Goal: Contribute content: Add original content to the website for others to see

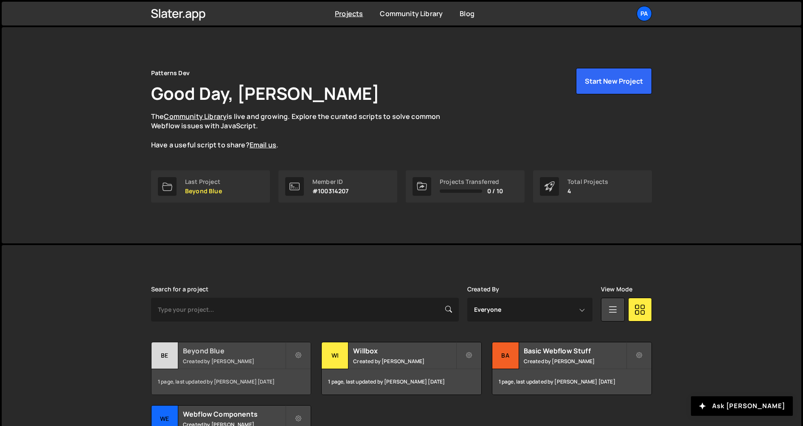
click at [221, 367] on div "Beyond Blue Created by [PERSON_NAME]" at bounding box center [231, 355] width 159 height 26
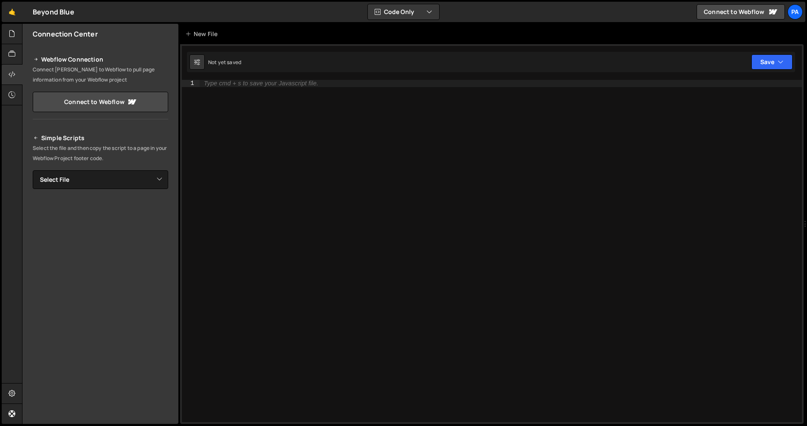
click at [256, 90] on div "Type cmd + s to save your Javascript file." at bounding box center [501, 258] width 602 height 356
click at [188, 34] on icon at bounding box center [188, 34] width 6 height 8
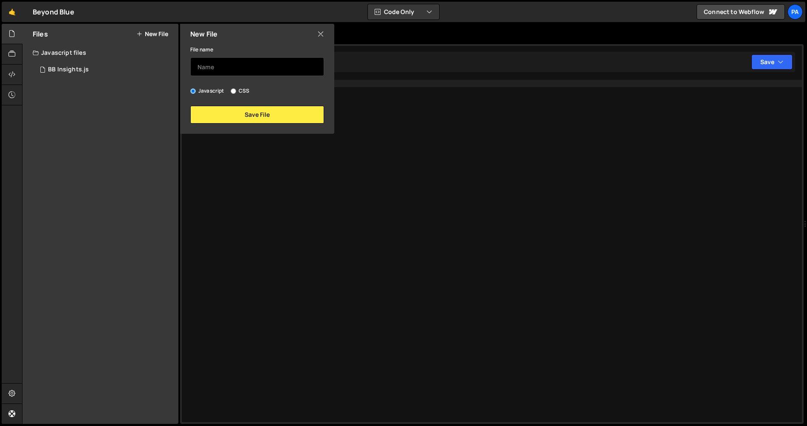
click at [247, 70] on input "text" at bounding box center [257, 66] width 134 height 19
type input "BB"
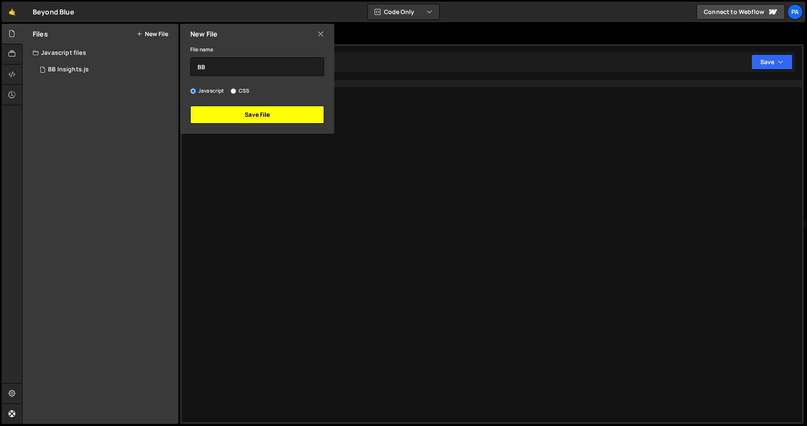
click at [274, 113] on button "Save File" at bounding box center [257, 115] width 134 height 18
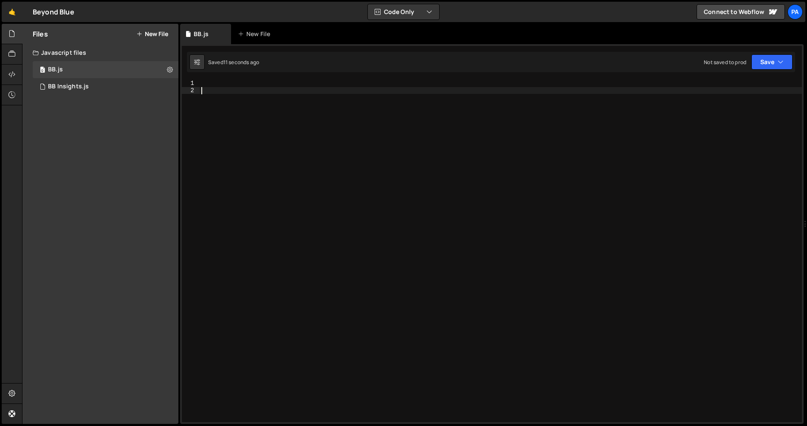
click at [314, 147] on div at bounding box center [501, 258] width 602 height 356
click at [313, 107] on div at bounding box center [501, 258] width 602 height 356
click at [308, 82] on div at bounding box center [501, 258] width 602 height 356
paste textarea "</script>"
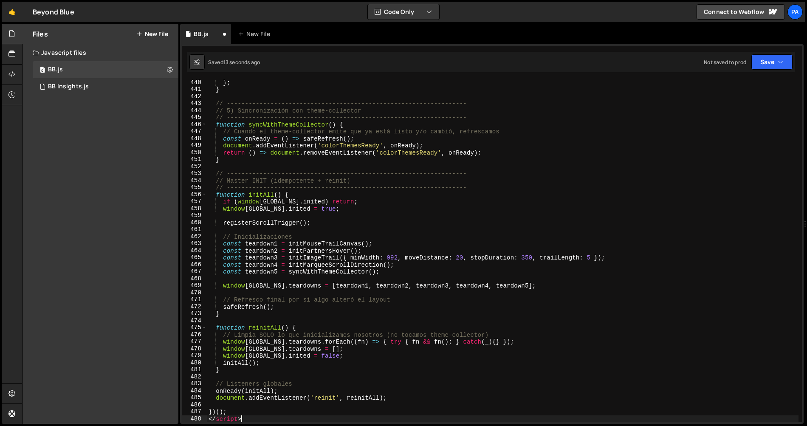
scroll to position [3076, 0]
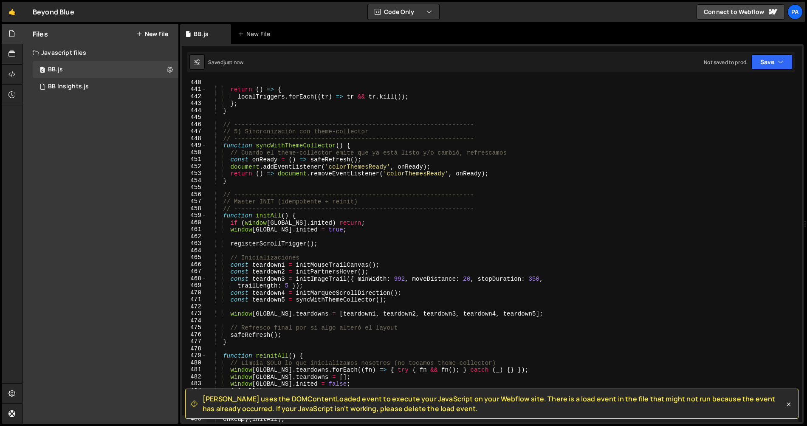
click at [585, 240] on div "return ( ) => { localTriggers . forEach (( tr ) => tr && tr . kill ( )) ; } ; }…" at bounding box center [502, 257] width 591 height 356
type textarea "registerScrollTrigger();"
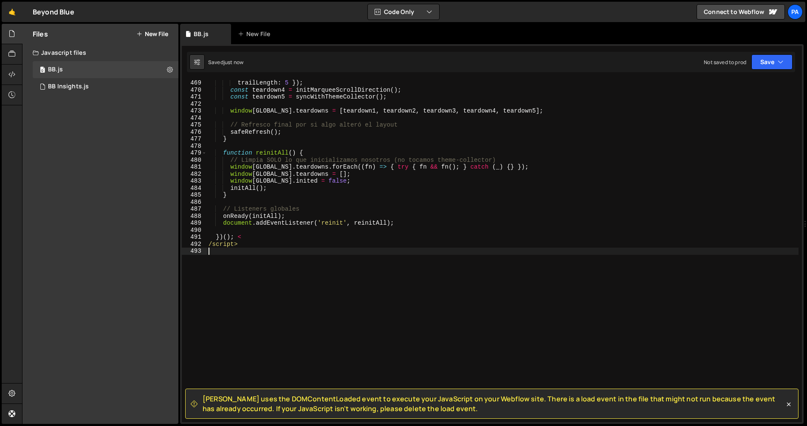
drag, startPoint x: 267, startPoint y: 283, endPoint x: 263, endPoint y: 268, distance: 15.5
click at [264, 276] on div "trailLength : 5 }) ; const teardown4 = initMarqueeScrollDirection ( ) ; const t…" at bounding box center [502, 257] width 591 height 356
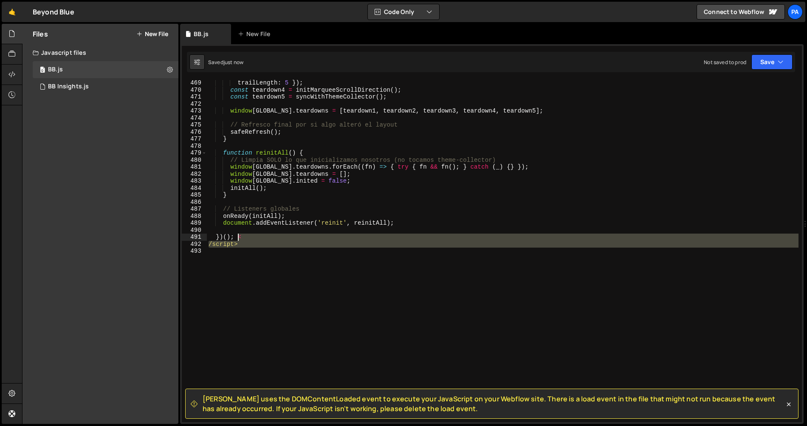
drag, startPoint x: 263, startPoint y: 249, endPoint x: 238, endPoint y: 237, distance: 27.7
click at [238, 237] on div "trailLength : 5 }) ; const teardown4 = initMarqueeScrollDirection ( ) ; const t…" at bounding box center [502, 257] width 591 height 356
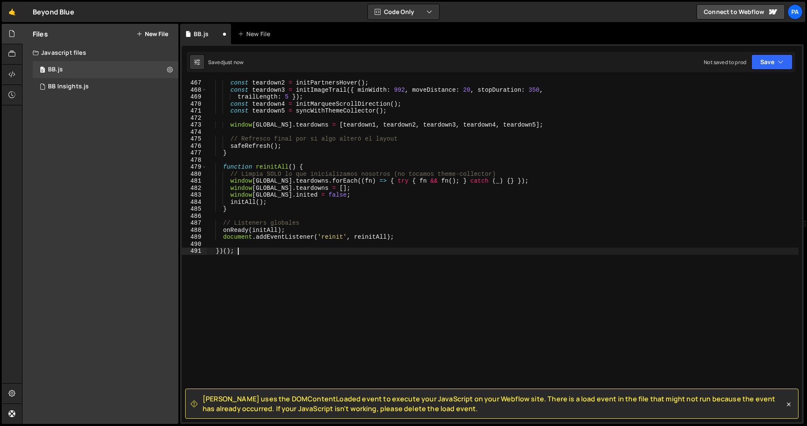
scroll to position [0, 0]
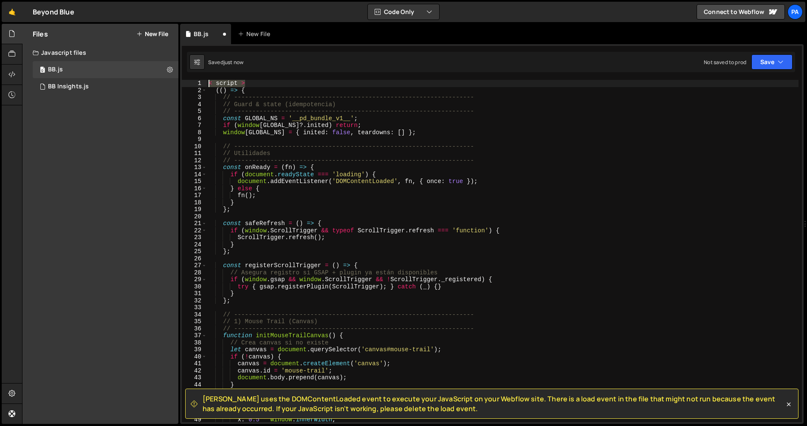
drag, startPoint x: 262, startPoint y: 82, endPoint x: 200, endPoint y: 77, distance: 62.1
click at [200, 77] on div "Slater uses the DOMContentLoaded event to execute your JavaScript on your Webfl…" at bounding box center [491, 234] width 623 height 380
type textarea "< script >"
click at [790, 59] on button "Save" at bounding box center [771, 61] width 41 height 15
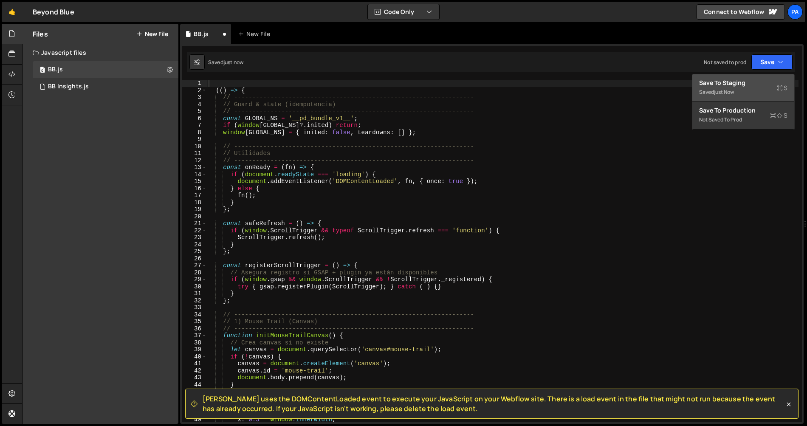
click at [752, 86] on div "Save to Staging S" at bounding box center [743, 83] width 88 height 8
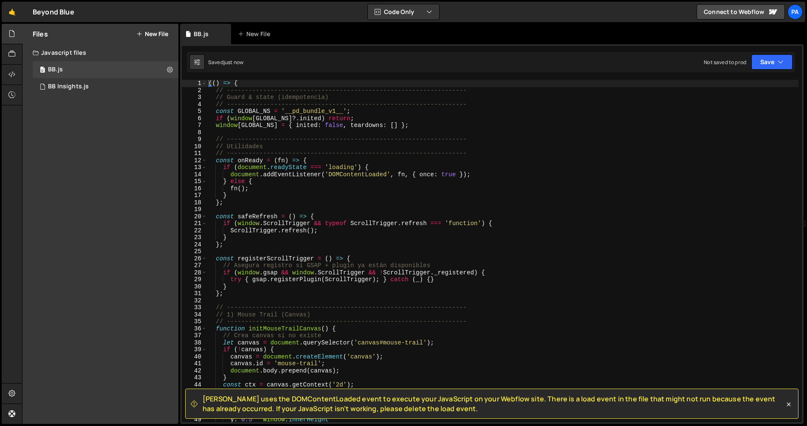
click at [294, 405] on span "Slater uses the DOMContentLoaded event to execute your JavaScript on your Webfl…" at bounding box center [493, 403] width 582 height 19
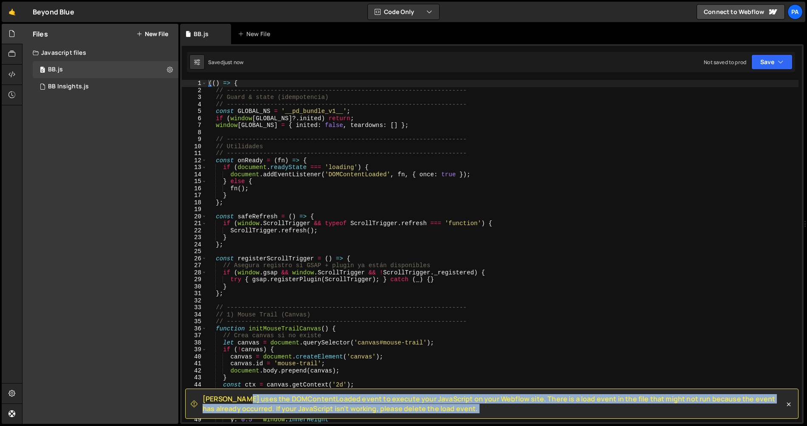
click at [294, 405] on span "Slater uses the DOMContentLoaded event to execute your JavaScript on your Webfl…" at bounding box center [493, 403] width 582 height 19
copy div "Slater uses the DOMContentLoaded event to execute your JavaScript on your Webfl…"
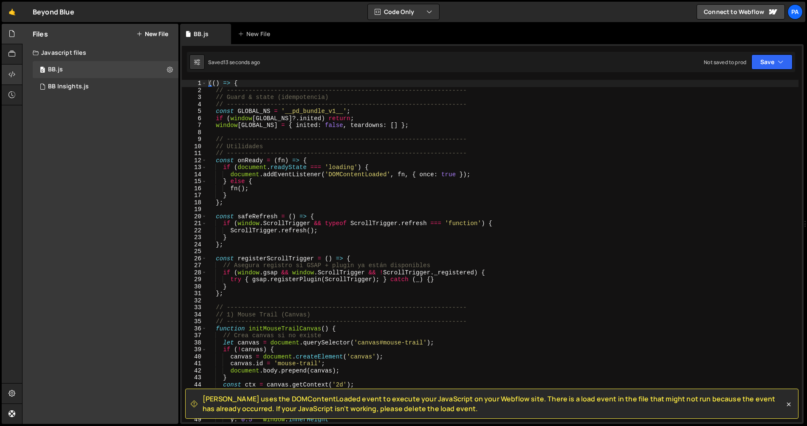
click at [14, 77] on icon at bounding box center [11, 74] width 7 height 9
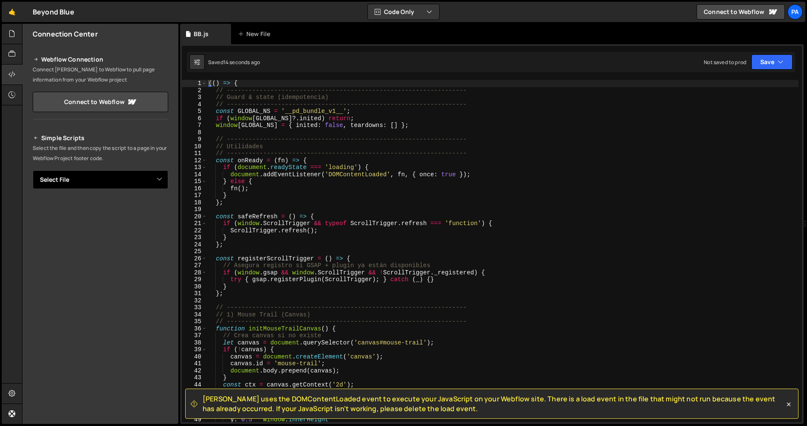
click at [156, 180] on select "Select File BB Insights.js BB.js" at bounding box center [100, 179] width 135 height 19
select select "45315"
click at [33, 170] on select "Select File BB Insights.js BB.js" at bounding box center [100, 179] width 135 height 19
click at [163, 208] on button "Button group with nested dropdown" at bounding box center [162, 209] width 12 height 18
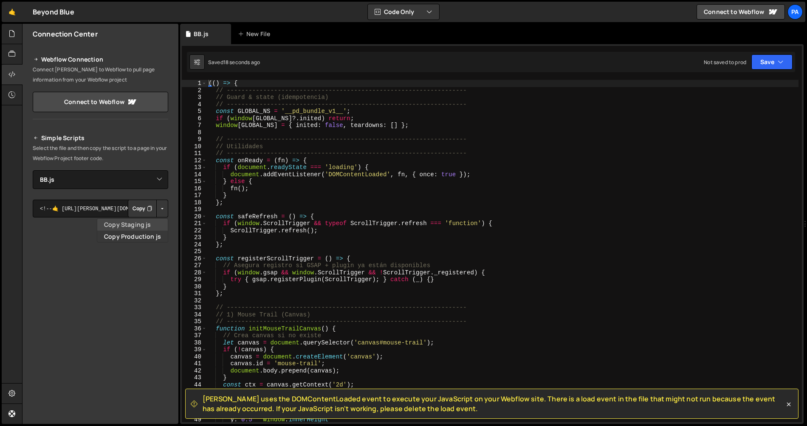
click at [152, 222] on link "Copy Staging js" at bounding box center [132, 225] width 70 height 12
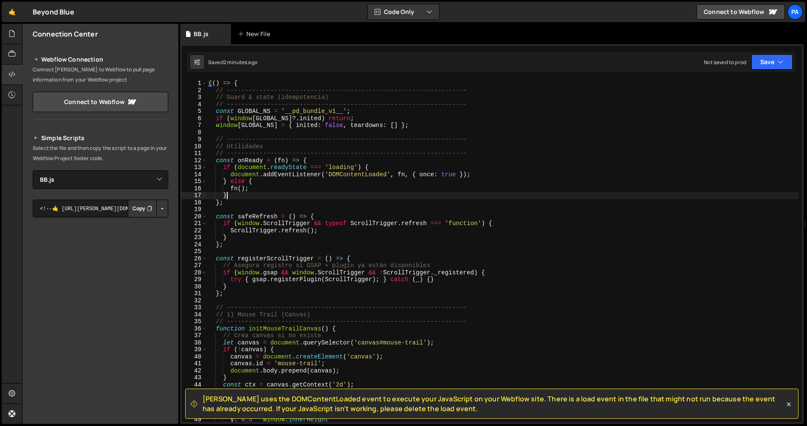
click at [343, 196] on div "(( ) => { // ------------------------------------------------------------------…" at bounding box center [502, 258] width 591 height 356
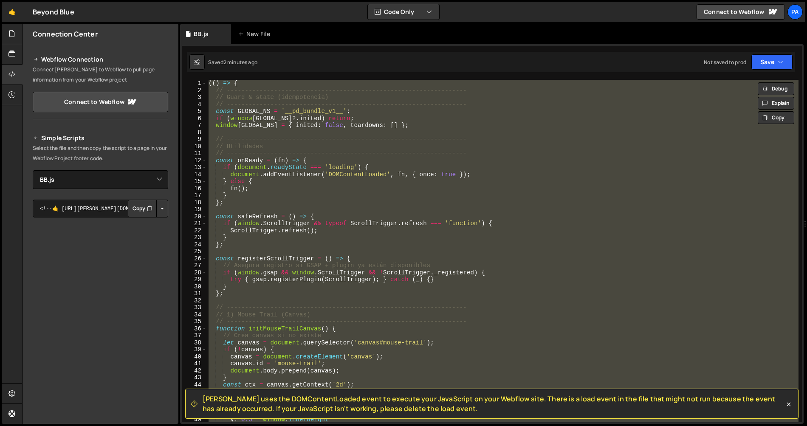
paste textarea
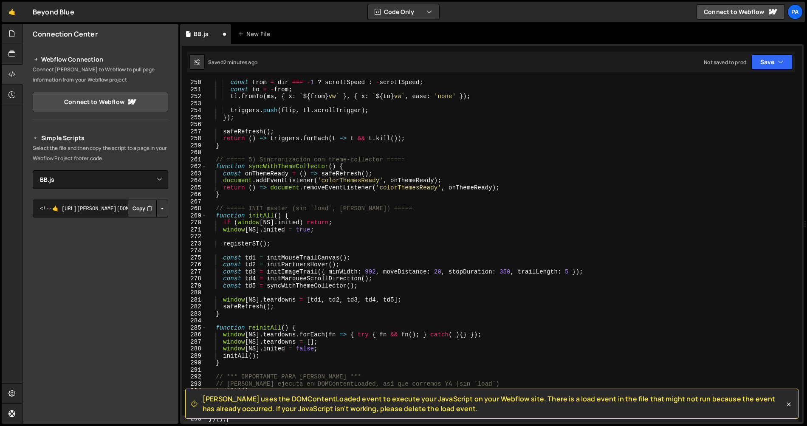
scroll to position [1920, 0]
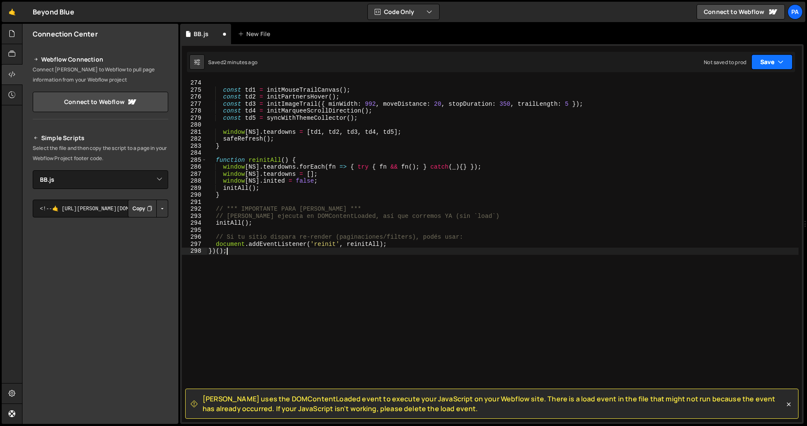
click at [762, 60] on button "Save" at bounding box center [771, 61] width 41 height 15
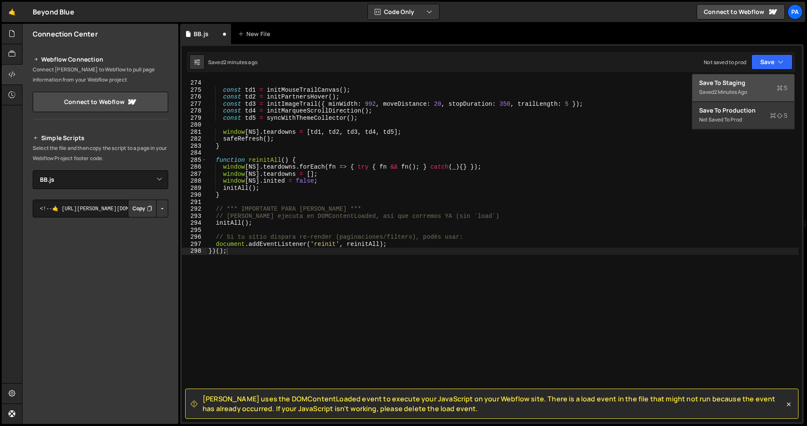
click at [745, 82] on div "Save to Staging S" at bounding box center [743, 83] width 88 height 8
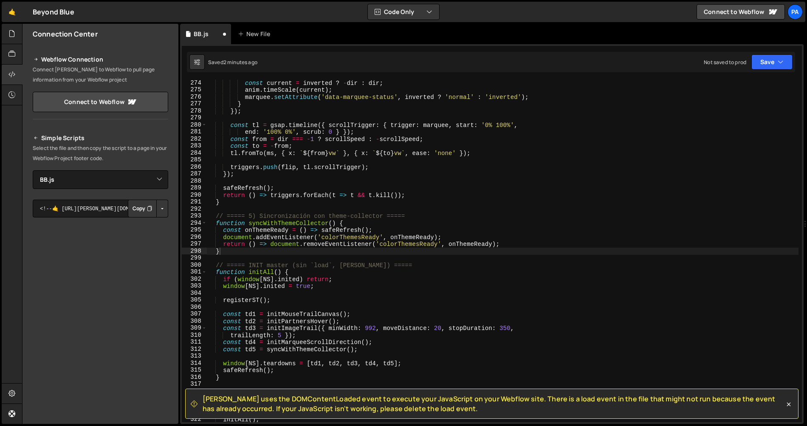
scroll to position [1913, 0]
click at [228, 230] on div "const current = inverted ? - dir : dir ; anim . timeScale ( current ) ; marquee…" at bounding box center [502, 257] width 591 height 356
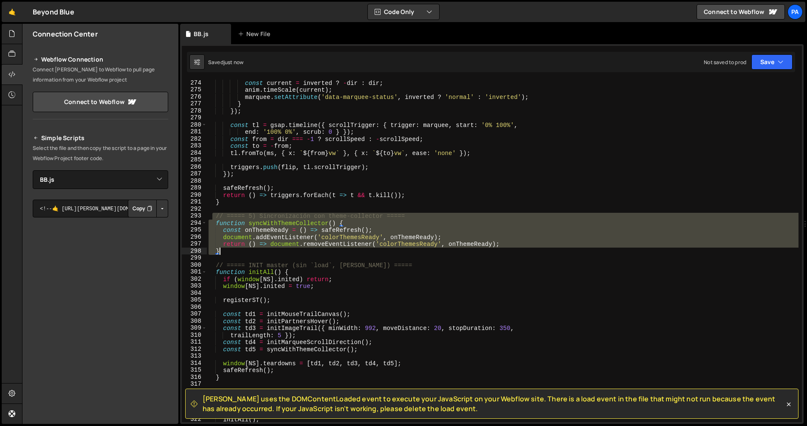
drag, startPoint x: 213, startPoint y: 215, endPoint x: 250, endPoint y: 254, distance: 53.8
click at [250, 254] on div "const current = inverted ? - dir : dir ; anim . timeScale ( current ) ; marquee…" at bounding box center [502, 257] width 591 height 356
type textarea "return () => document.removeEventListener('colorThemesReady', onThemeReady); }"
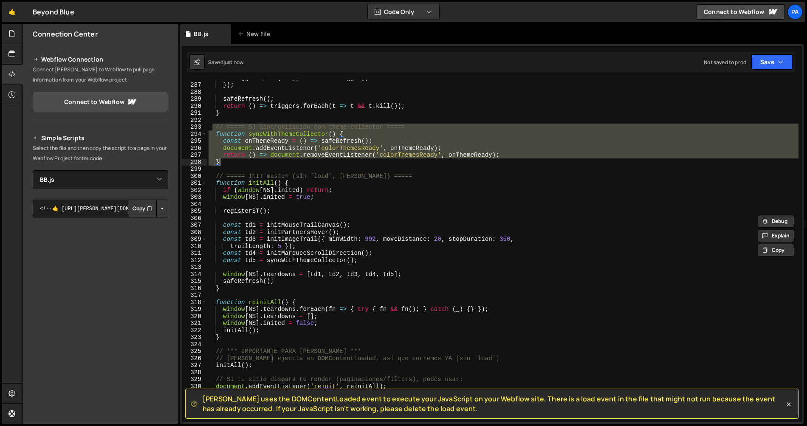
scroll to position [2151, 0]
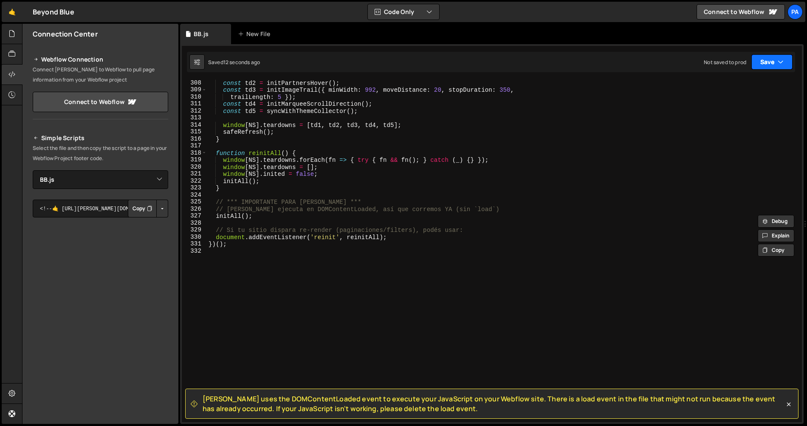
click at [769, 66] on button "Save" at bounding box center [771, 61] width 41 height 15
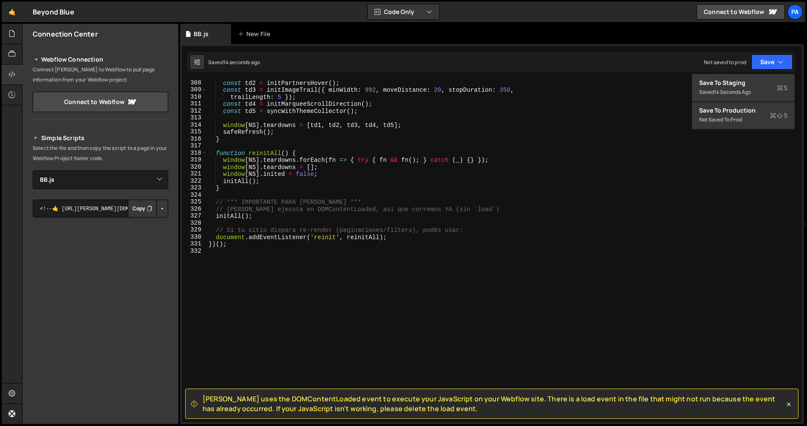
click at [355, 313] on div "const td2 = initPartnersHover ( ) ; const td3 = initImageTrail ({ minWidth : 99…" at bounding box center [502, 257] width 591 height 356
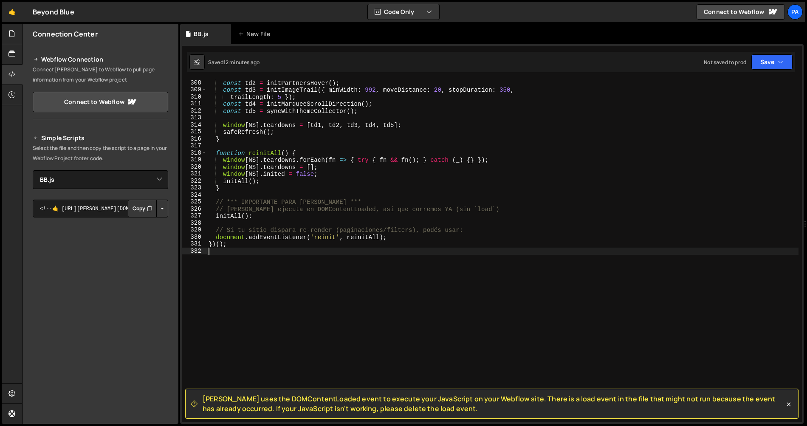
click at [163, 206] on button "Button group with nested dropdown" at bounding box center [162, 209] width 12 height 18
drag, startPoint x: 156, startPoint y: 224, endPoint x: 113, endPoint y: 219, distance: 43.1
click at [156, 224] on link "Copy Staging js" at bounding box center [132, 225] width 70 height 12
click at [395, 187] on div "const td2 = initPartnersHover ( ) ; const td3 = initImageTrail ({ minWidth : 99…" at bounding box center [502, 257] width 591 height 356
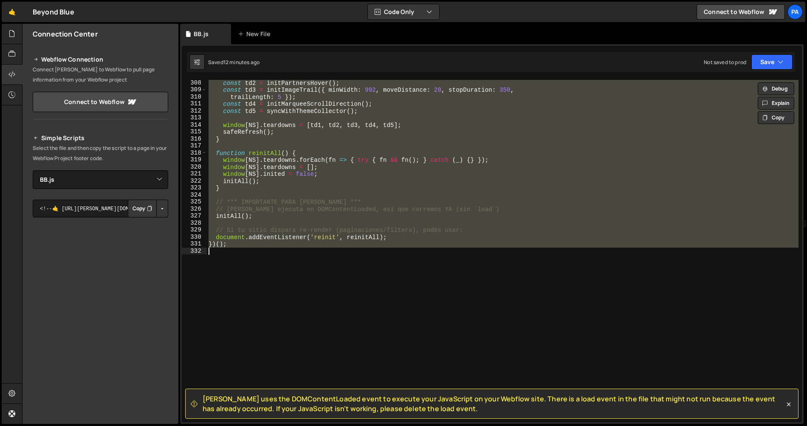
paste textarea "</script>"
type textarea "</script>"
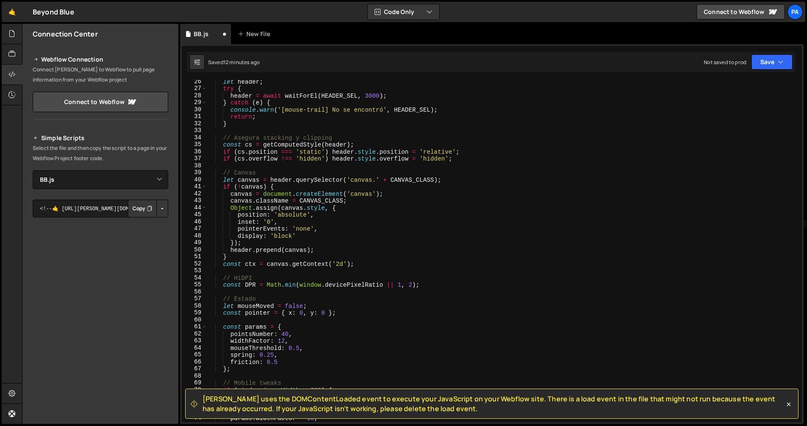
scroll to position [0, 0]
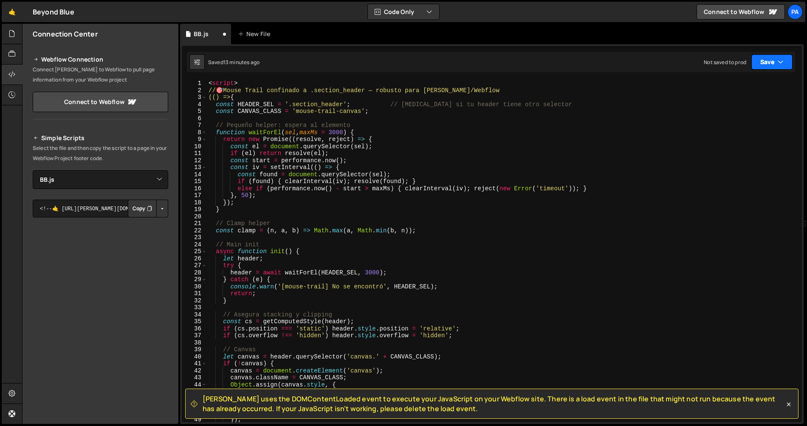
click at [771, 64] on button "Save" at bounding box center [771, 61] width 41 height 15
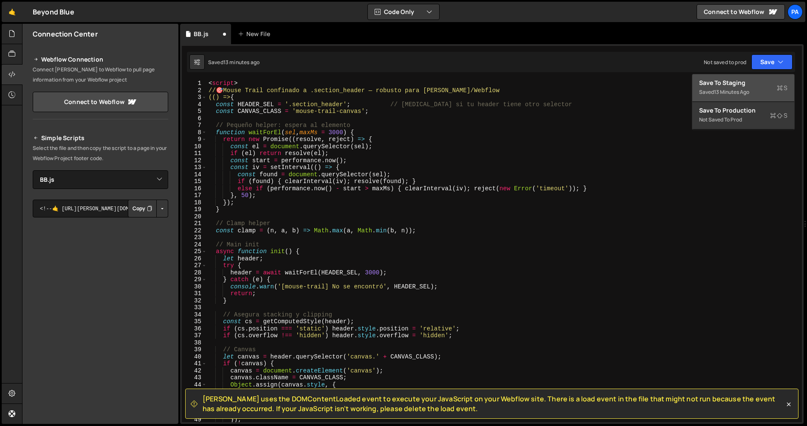
click at [742, 87] on div "Saved 13 minutes ago" at bounding box center [743, 92] width 88 height 10
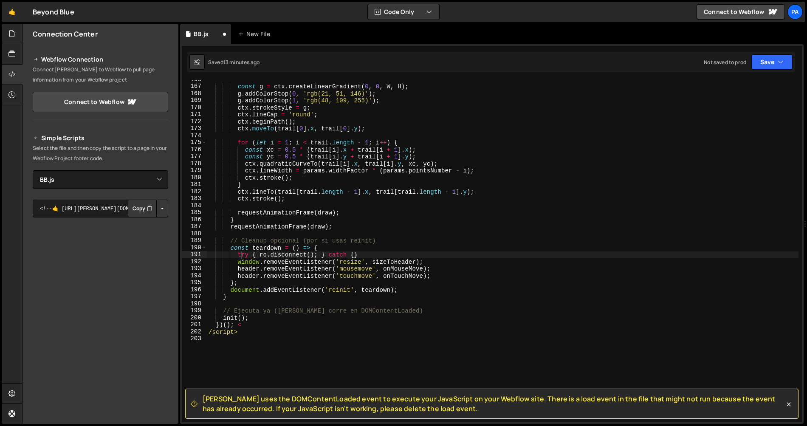
scroll to position [1160, 0]
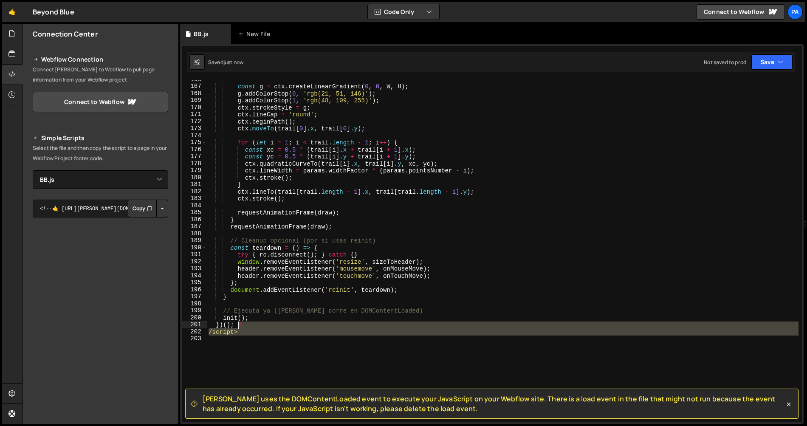
drag, startPoint x: 269, startPoint y: 341, endPoint x: 237, endPoint y: 326, distance: 35.5
click at [237, 326] on div "const g = ctx . createLinearGradient ( 0 , 0 , W , H ) ; g . addColorStop ( 0 ,…" at bounding box center [502, 254] width 591 height 356
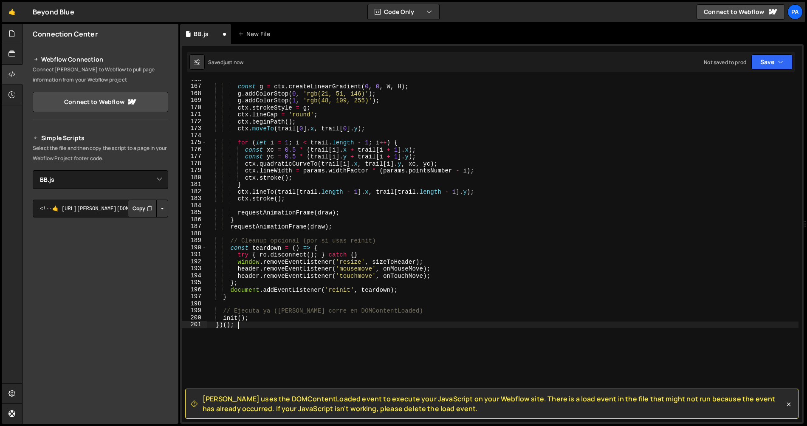
scroll to position [0, 0]
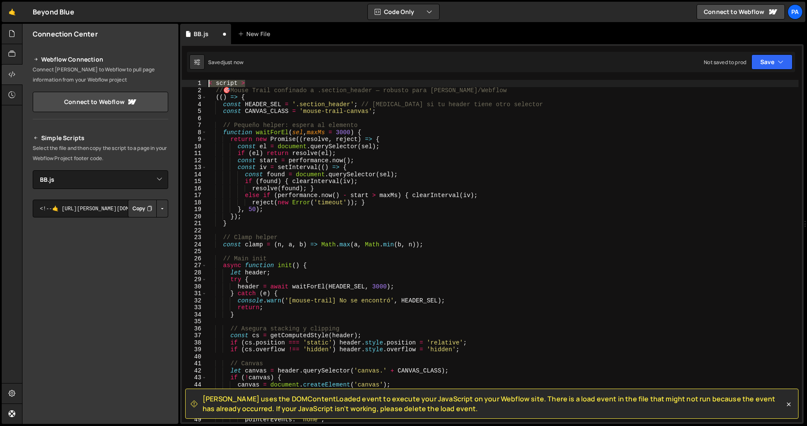
drag, startPoint x: 246, startPoint y: 85, endPoint x: 184, endPoint y: 82, distance: 62.1
click at [184, 82] on div "})(); 1 2 3 4 5 6 7 8 9 10 11 12 13 14 15 16 17 18 19 20 21 22 23 24 25 26 27 2…" at bounding box center [492, 251] width 620 height 342
type textarea "< script >"
click at [770, 66] on button "Save" at bounding box center [771, 61] width 41 height 15
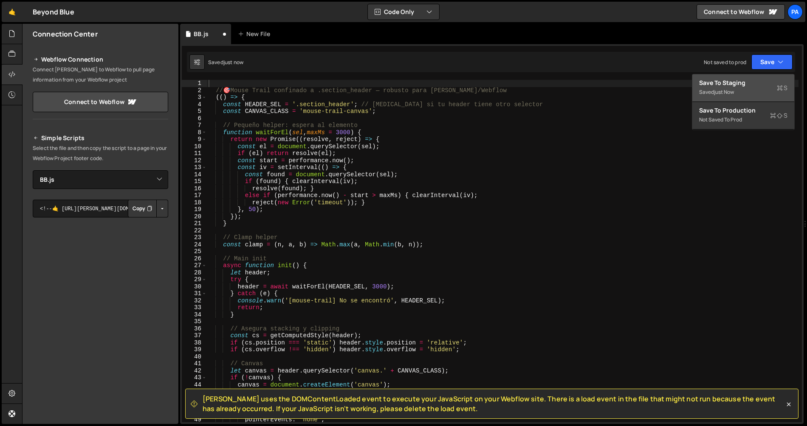
click at [759, 80] on div "Save to Staging S" at bounding box center [743, 83] width 88 height 8
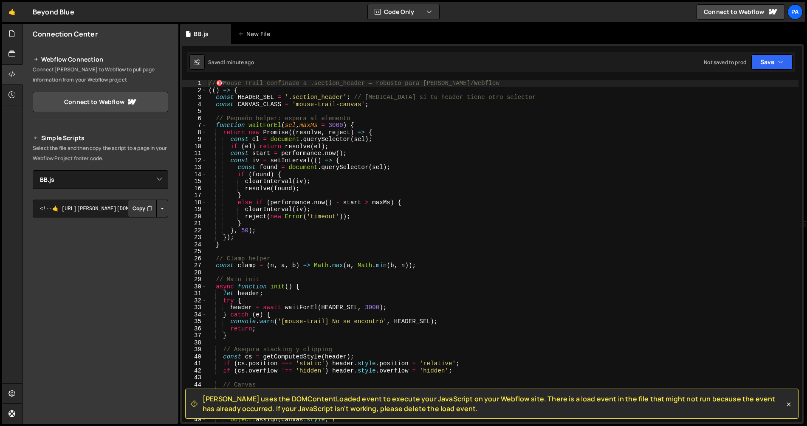
click at [398, 184] on div "// 🎯 Mouse Trail confinado a .section_header — robusto para Slater/Webflow (( )…" at bounding box center [502, 258] width 591 height 356
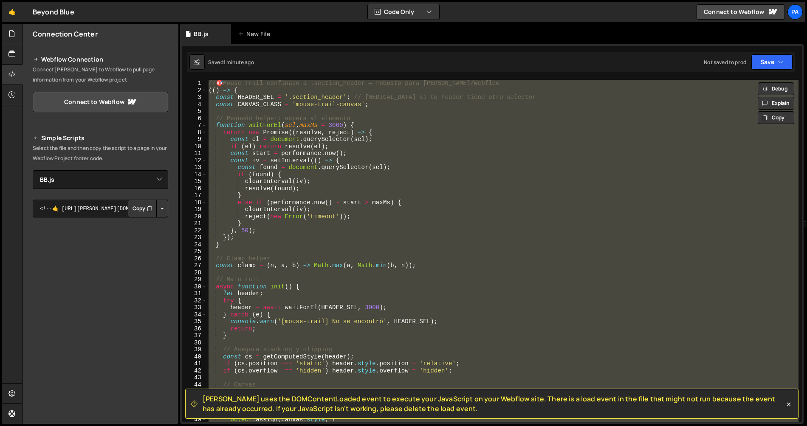
paste textarea "</script>"
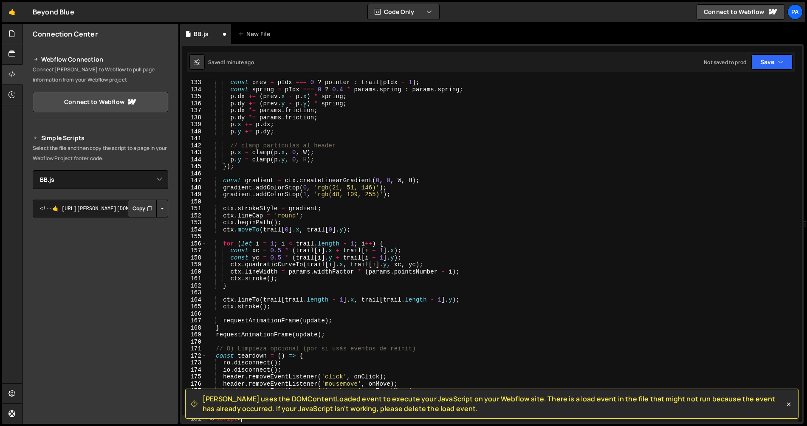
scroll to position [925, 0]
click at [774, 66] on button "Save" at bounding box center [771, 61] width 41 height 15
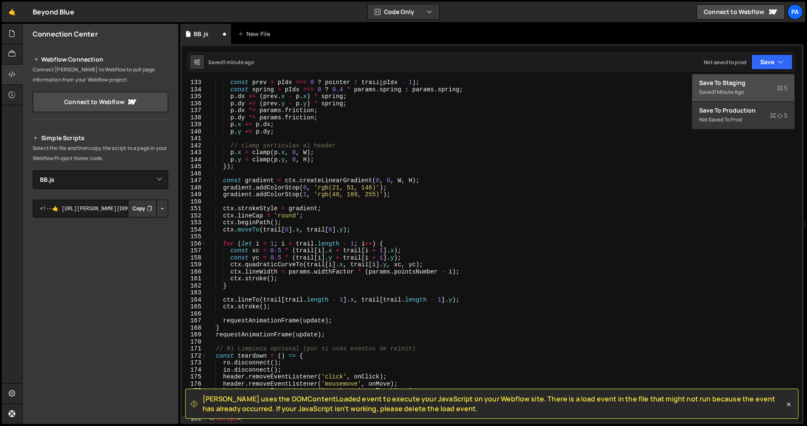
click at [726, 82] on div "Save to Staging S" at bounding box center [743, 83] width 88 height 8
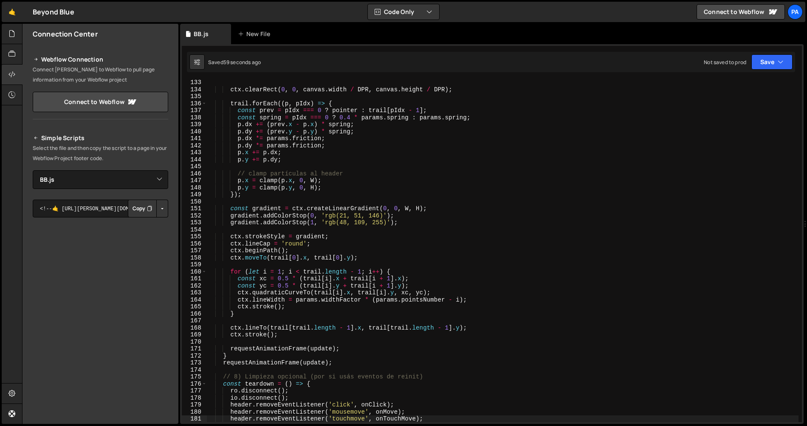
click at [399, 185] on div "ctx . clearRect ( 0 , 0 , canvas . width / DPR , canvas . height / DPR ) ; trai…" at bounding box center [502, 257] width 591 height 356
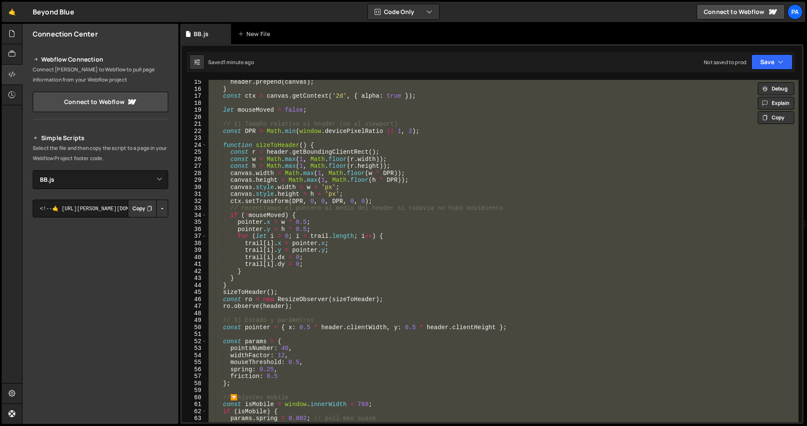
scroll to position [0, 0]
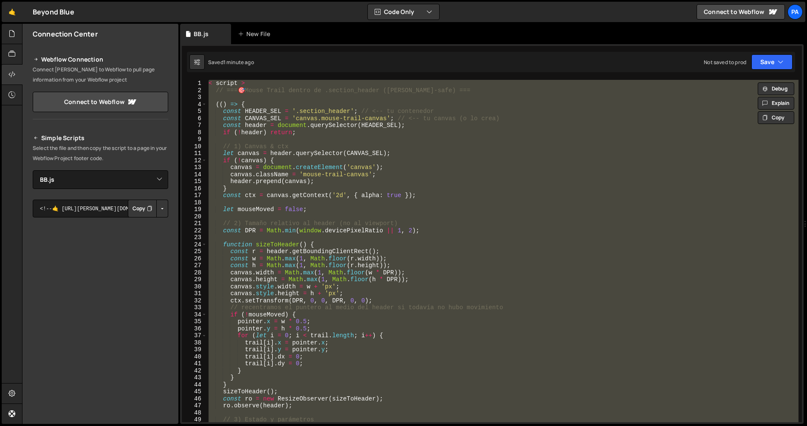
paste textarea "</script>"
type textarea "</script>"
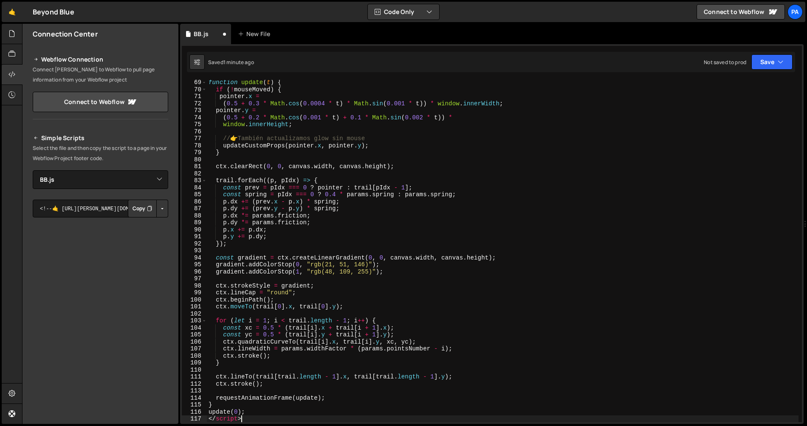
scroll to position [477, 0]
click at [785, 56] on button "Save" at bounding box center [771, 61] width 41 height 15
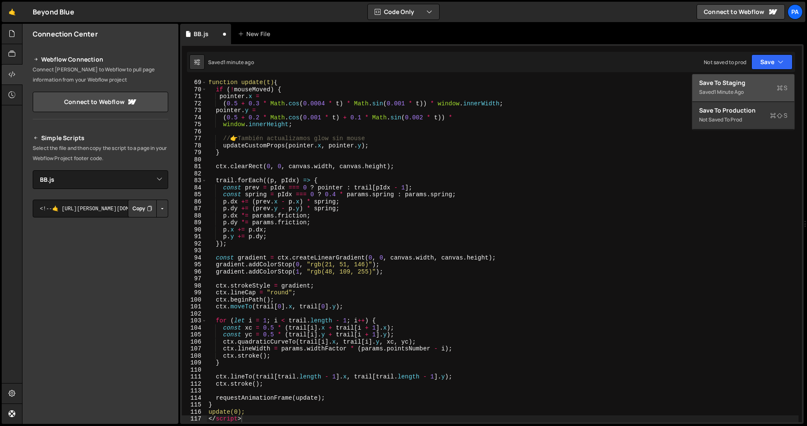
click at [737, 82] on div "Save to Staging S" at bounding box center [743, 83] width 88 height 8
